Goal: Information Seeking & Learning: Learn about a topic

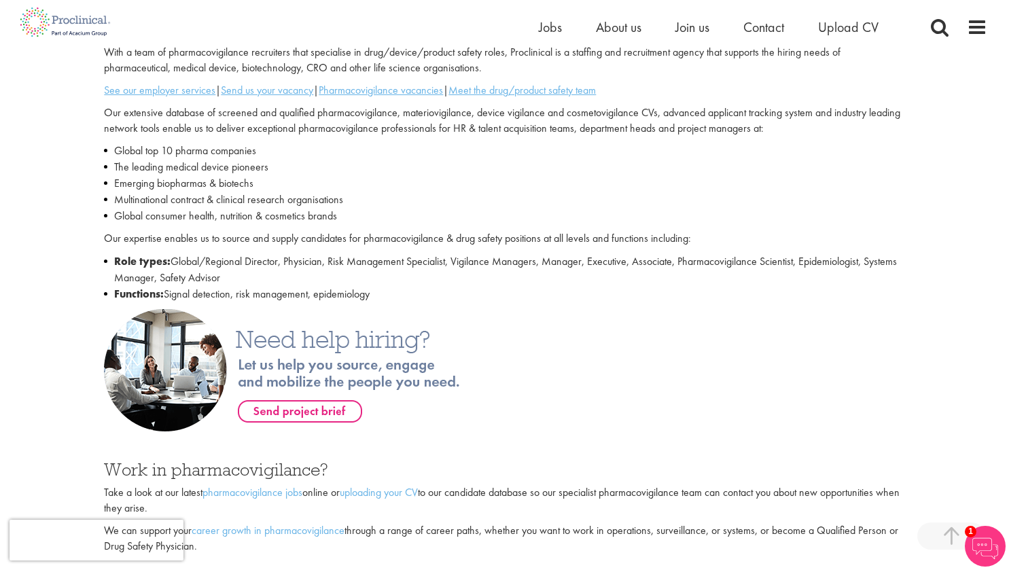
scroll to position [608, 0]
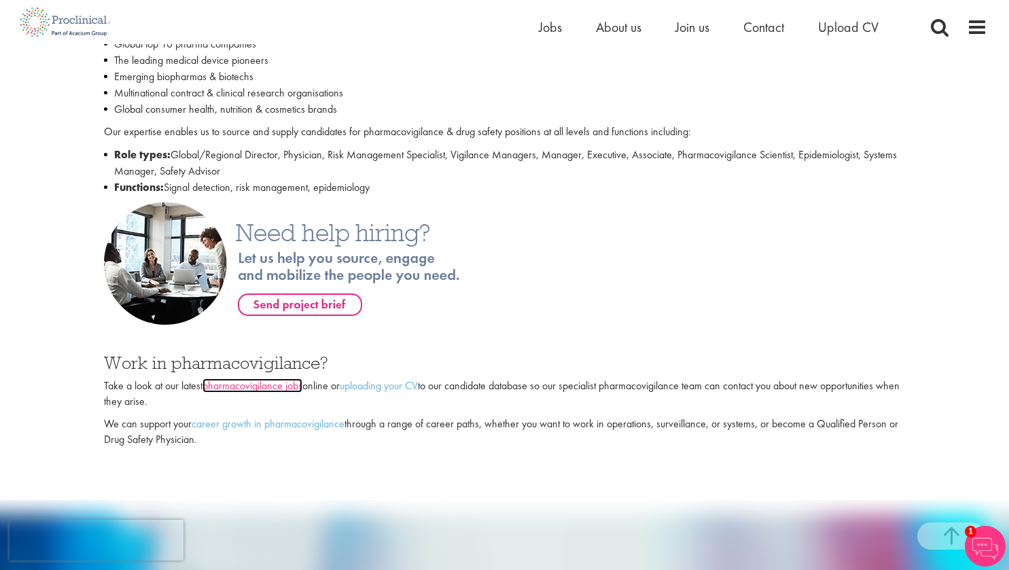
click at [289, 378] on link "pharmacovigilance jobs" at bounding box center [252, 385] width 100 height 14
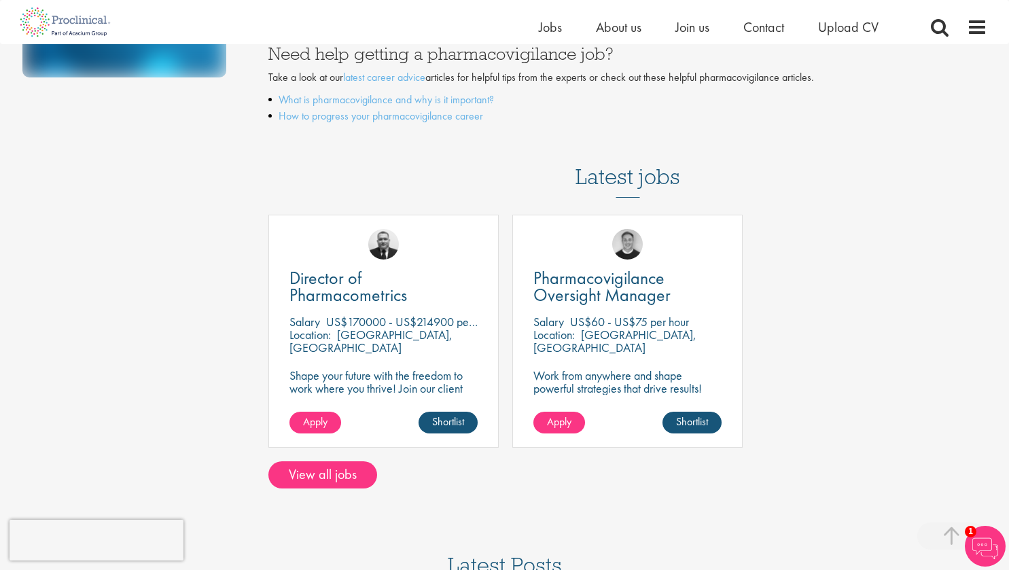
scroll to position [626, 0]
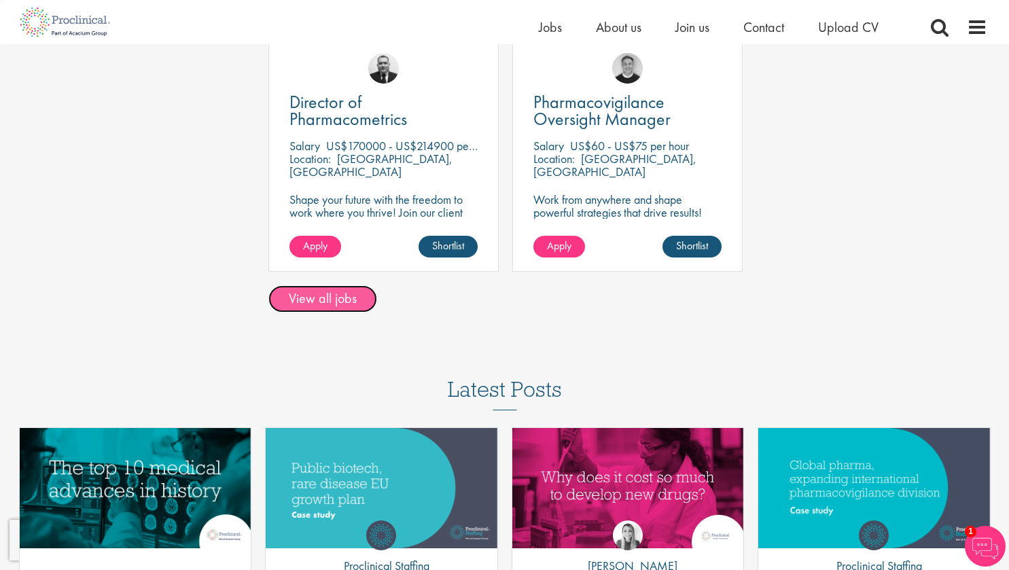
click at [340, 299] on link "View all jobs" at bounding box center [322, 298] width 109 height 27
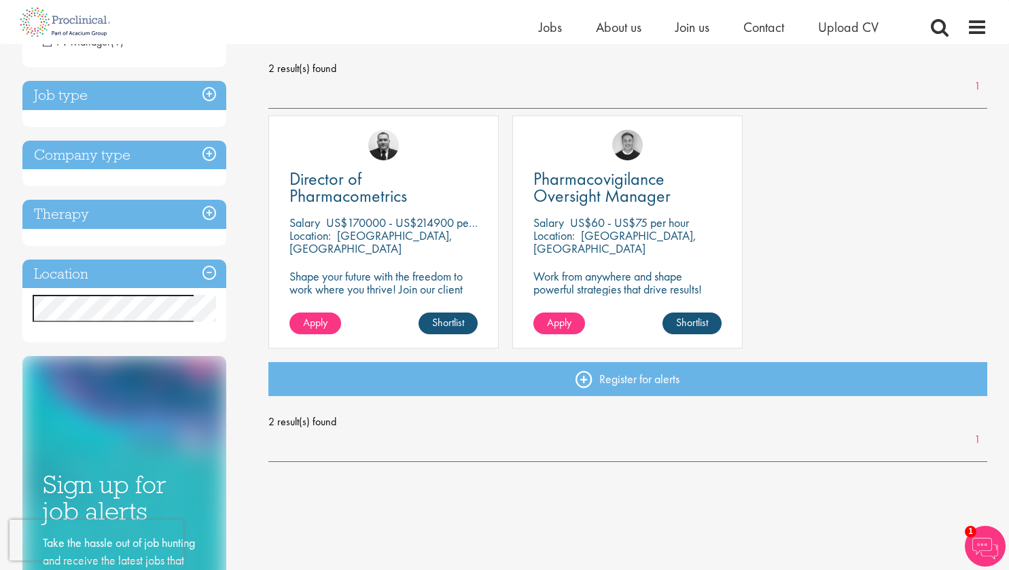
scroll to position [192, 0]
